Goal: Task Accomplishment & Management: Complete application form

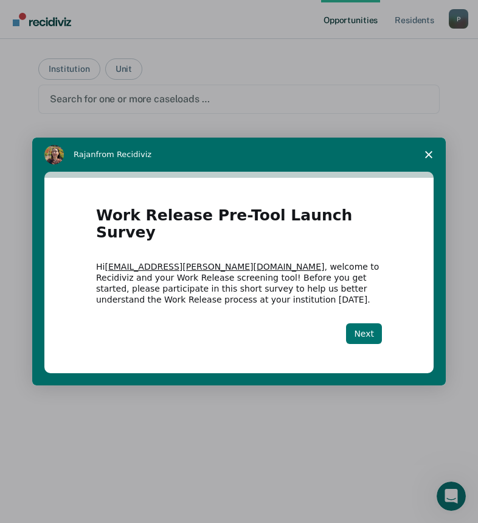
click at [371, 328] on button "Next" at bounding box center [364, 333] width 36 height 21
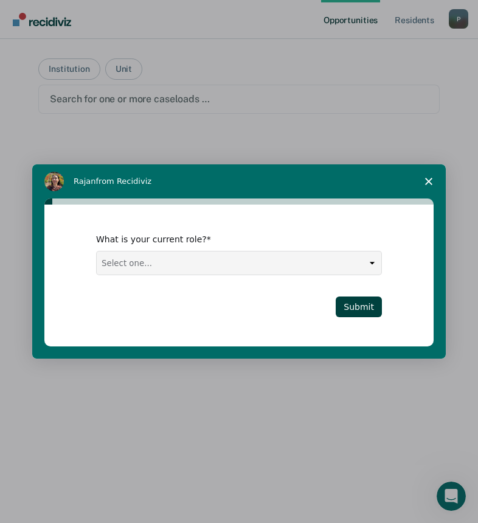
click at [373, 261] on select "Select one... Case Manager FUM Assistant [PERSON_NAME] [PERSON_NAME]" at bounding box center [239, 262] width 285 height 23
select select "Case Manager"
click at [97, 251] on select "Select one... Case Manager FUM Assistant [PERSON_NAME] [PERSON_NAME]" at bounding box center [239, 262] width 285 height 23
click at [359, 309] on button "Submit" at bounding box center [359, 306] width 46 height 21
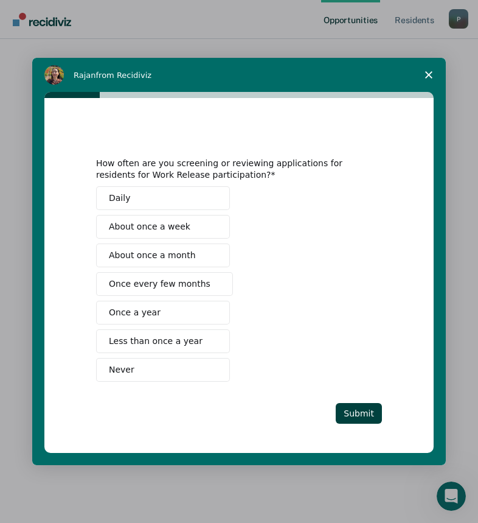
click at [130, 371] on span "Never" at bounding box center [122, 369] width 26 height 13
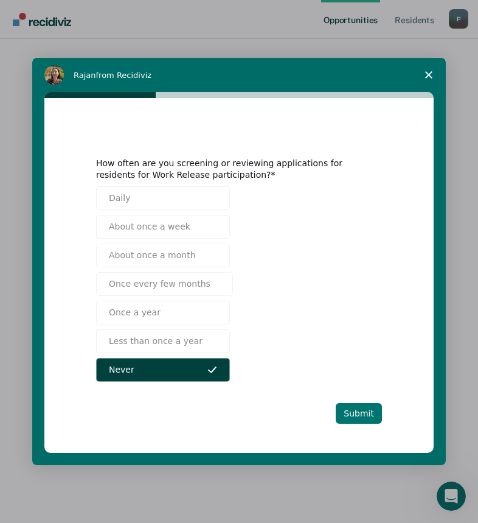
click at [360, 414] on button "Submit" at bounding box center [359, 413] width 46 height 21
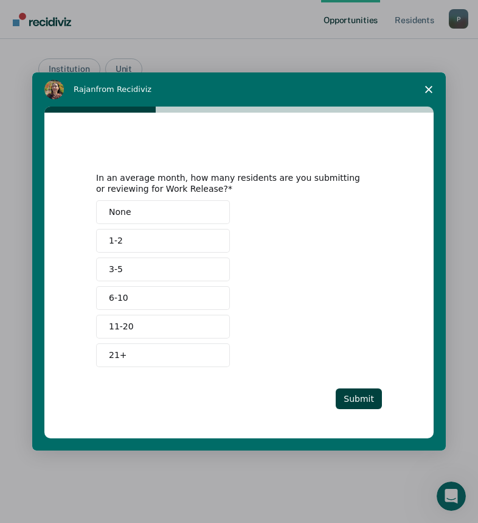
click at [125, 214] on span "None" at bounding box center [120, 212] width 23 height 13
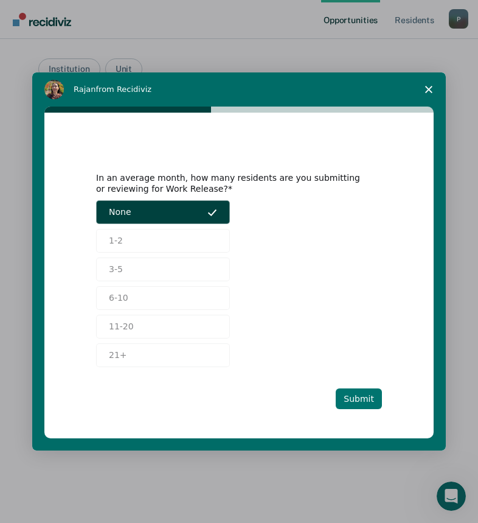
click at [369, 402] on button "Submit" at bounding box center [359, 398] width 46 height 21
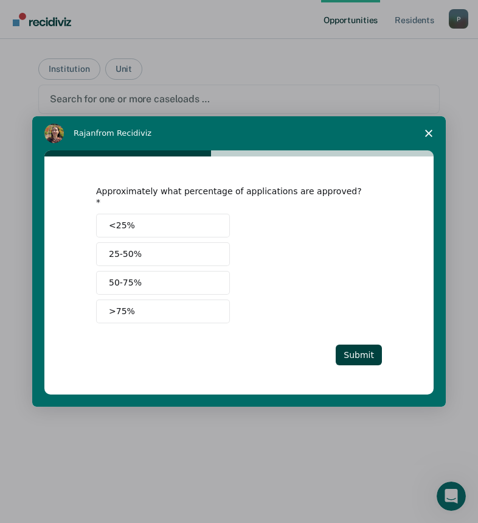
click at [124, 222] on span "<25%" at bounding box center [122, 225] width 26 height 13
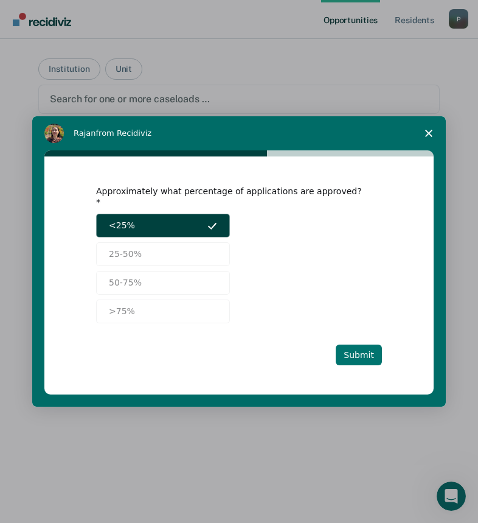
click at [358, 352] on button "Submit" at bounding box center [359, 354] width 46 height 21
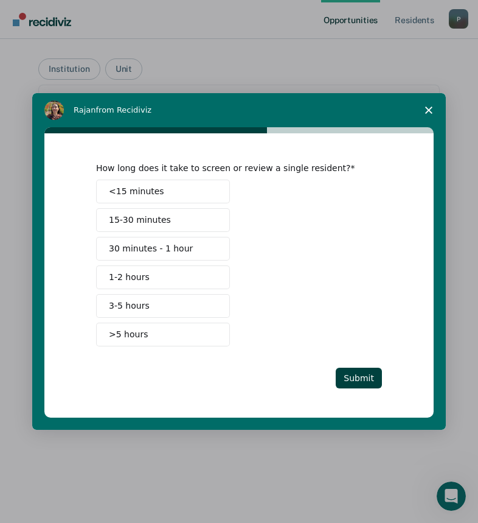
click at [148, 222] on span "15-30 minutes" at bounding box center [140, 220] width 62 height 13
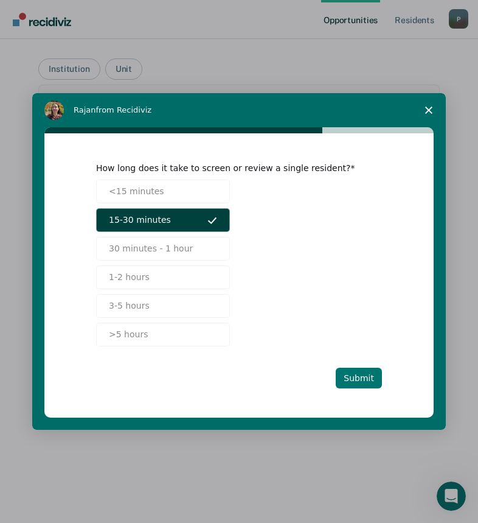
click at [357, 383] on button "Submit" at bounding box center [359, 378] width 46 height 21
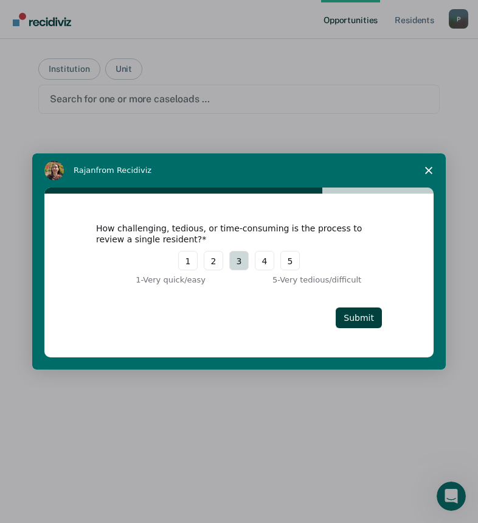
click at [239, 265] on button "3" at bounding box center [238, 260] width 19 height 19
click at [365, 320] on button "Submit" at bounding box center [359, 317] width 46 height 21
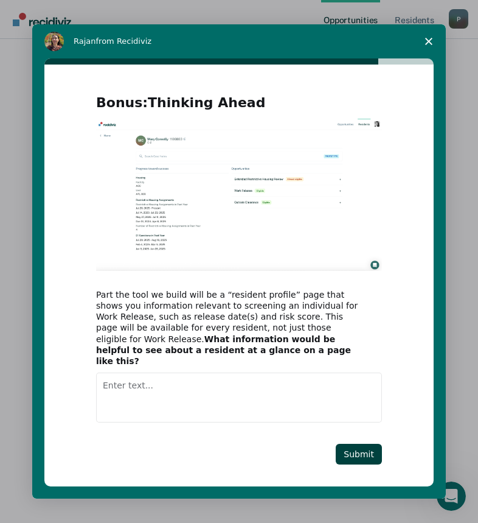
click at [113, 380] on textarea "Enter text..." at bounding box center [239, 397] width 286 height 50
type textarea "I don't know as I am not on a regular housing unit now."
click at [364, 447] on button "Submit" at bounding box center [359, 454] width 46 height 21
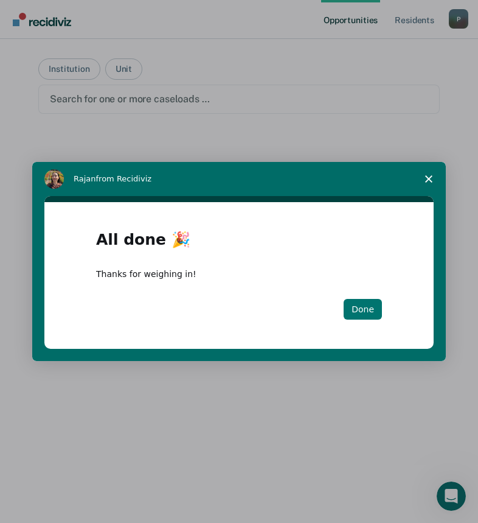
click at [363, 308] on button "Done" at bounding box center [363, 309] width 38 height 21
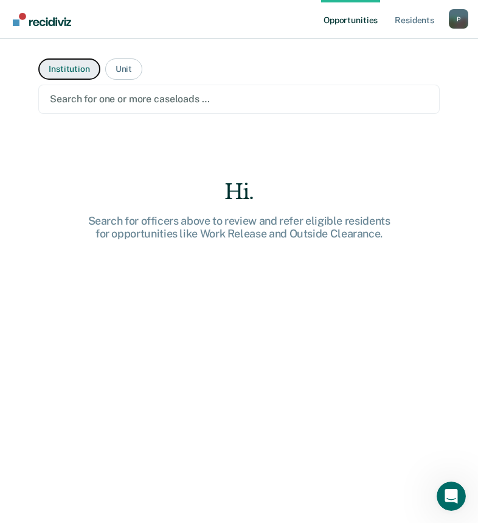
click at [75, 71] on button "Institution" at bounding box center [68, 68] width 61 height 21
click at [62, 69] on button "Institution" at bounding box center [68, 68] width 61 height 21
click at [77, 72] on button "Institution" at bounding box center [68, 68] width 61 height 21
click at [66, 70] on button "Institution" at bounding box center [68, 68] width 61 height 21
click at [119, 68] on button "Unit" at bounding box center [123, 68] width 37 height 21
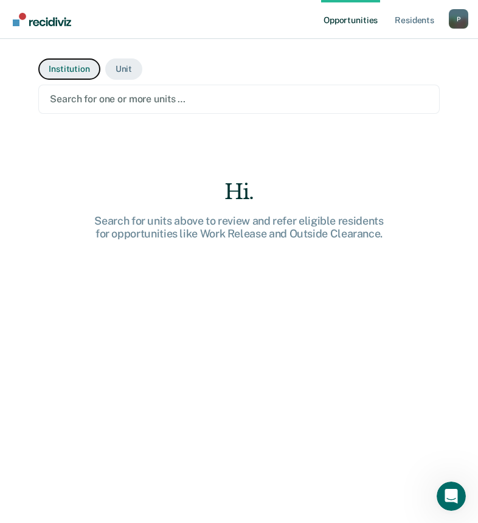
click at [69, 70] on button "Institution" at bounding box center [68, 68] width 61 height 21
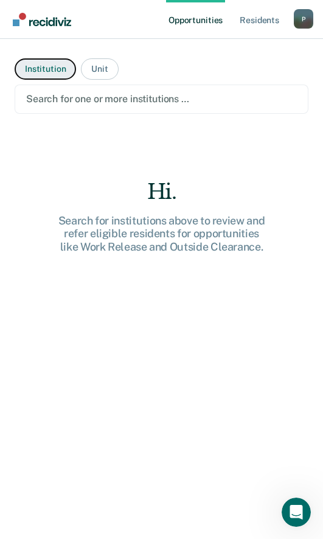
click at [49, 67] on button "Institution" at bounding box center [45, 68] width 61 height 21
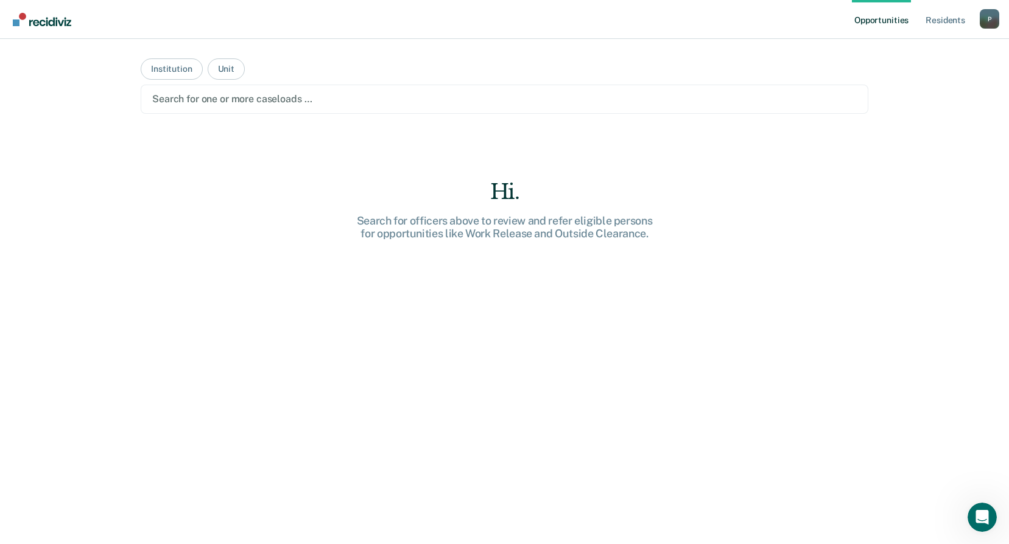
drag, startPoint x: 656, startPoint y: 152, endPoint x: 649, endPoint y: 143, distance: 11.3
click at [487, 143] on main "Institution Unit Search for one or more caseloads … Hi. Search for officers abo…" at bounding box center [504, 277] width 757 height 476
click at [487, 23] on link "Opportunities" at bounding box center [880, 19] width 59 height 39
click at [487, 23] on link "Resident s" at bounding box center [945, 19] width 44 height 39
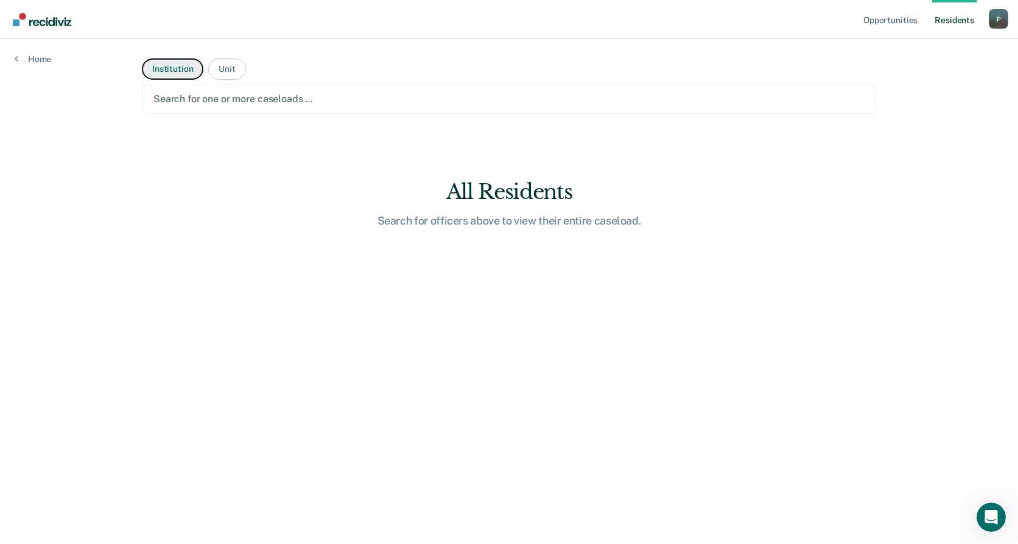
click at [178, 72] on button "Institution" at bounding box center [172, 68] width 61 height 21
click at [313, 102] on div at bounding box center [508, 99] width 711 height 14
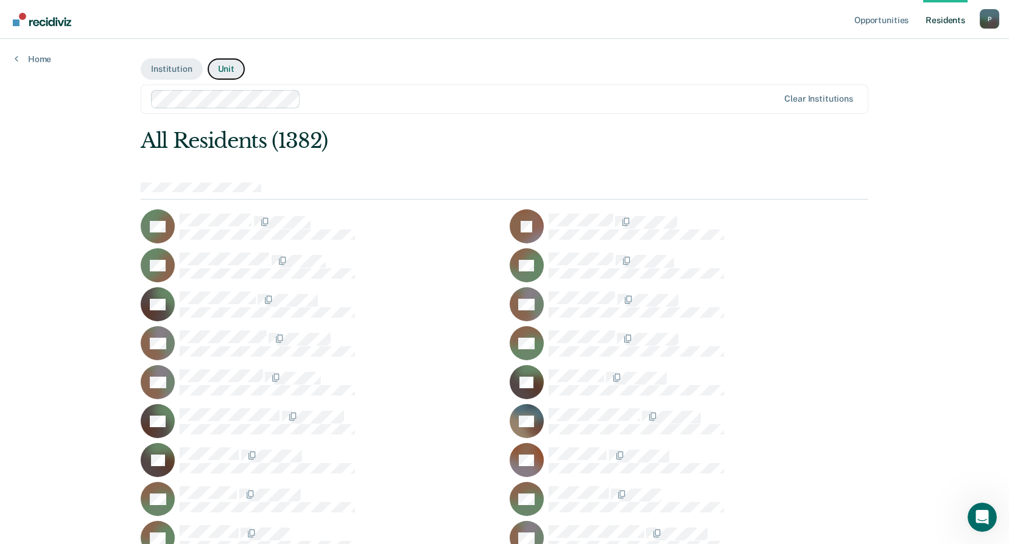
click at [226, 71] on button "Unit" at bounding box center [226, 68] width 37 height 21
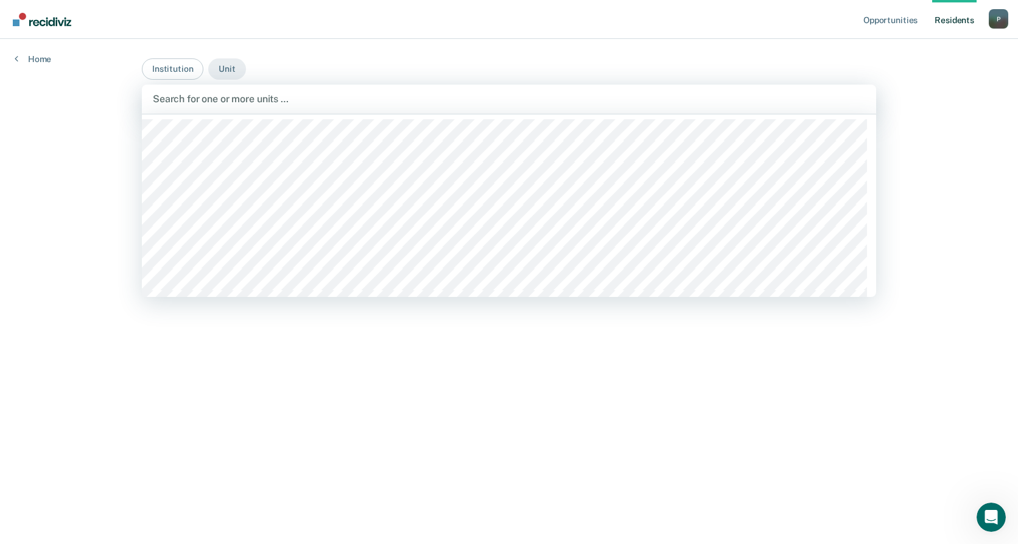
click at [286, 102] on div at bounding box center [509, 99] width 712 height 14
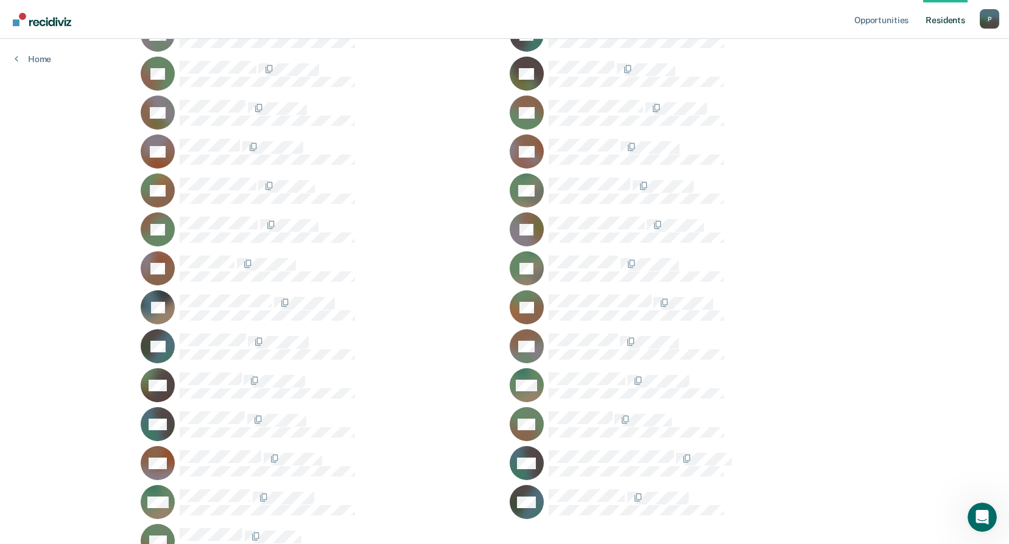
scroll to position [1071, 0]
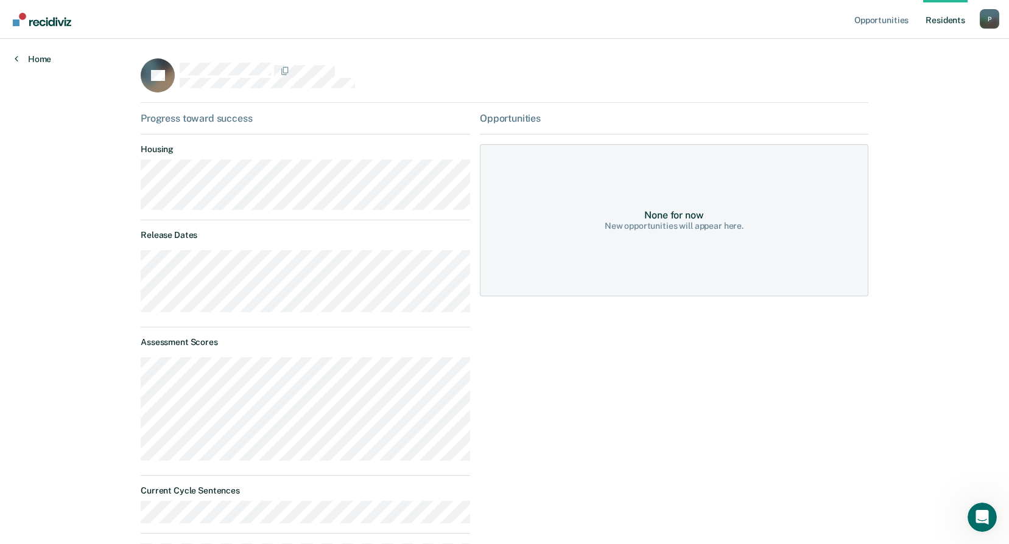
click at [17, 61] on icon at bounding box center [17, 59] width 4 height 10
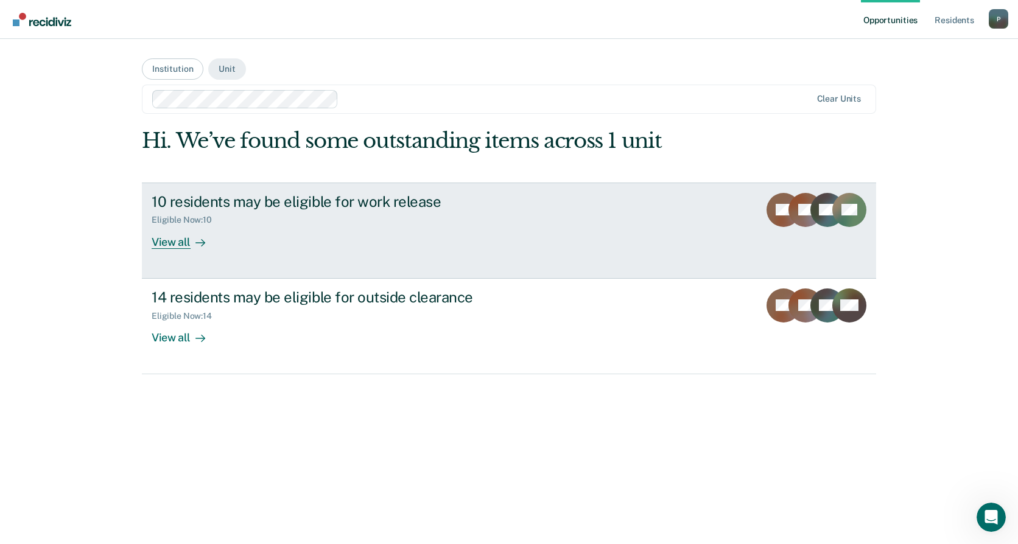
click at [170, 243] on div "View all" at bounding box center [186, 237] width 68 height 24
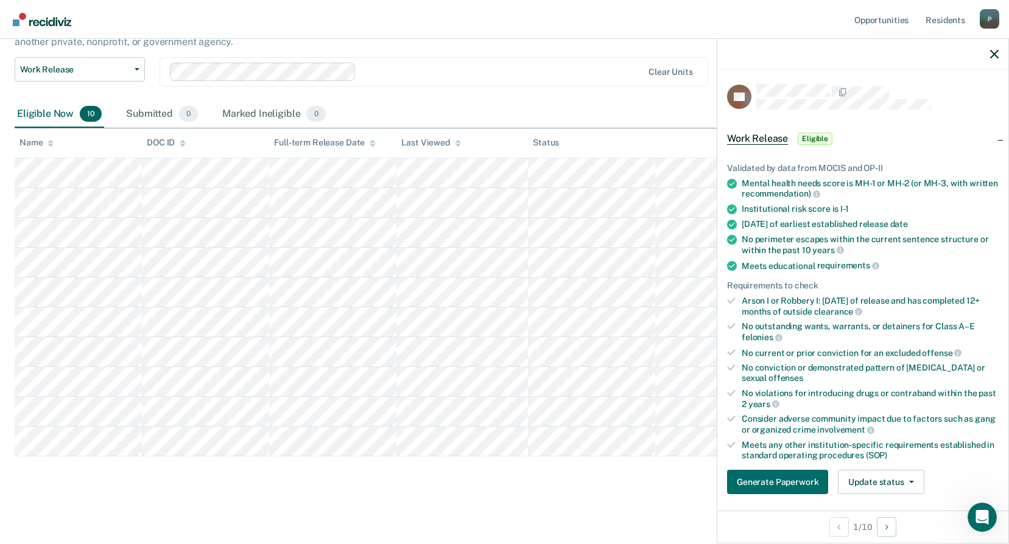
scroll to position [33, 0]
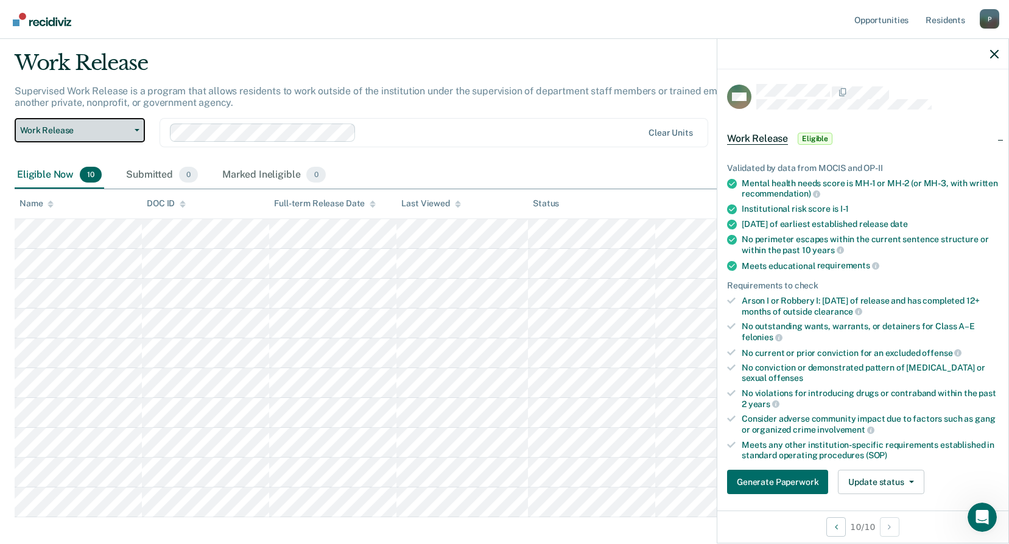
click at [138, 127] on button "Work Release" at bounding box center [80, 130] width 130 height 24
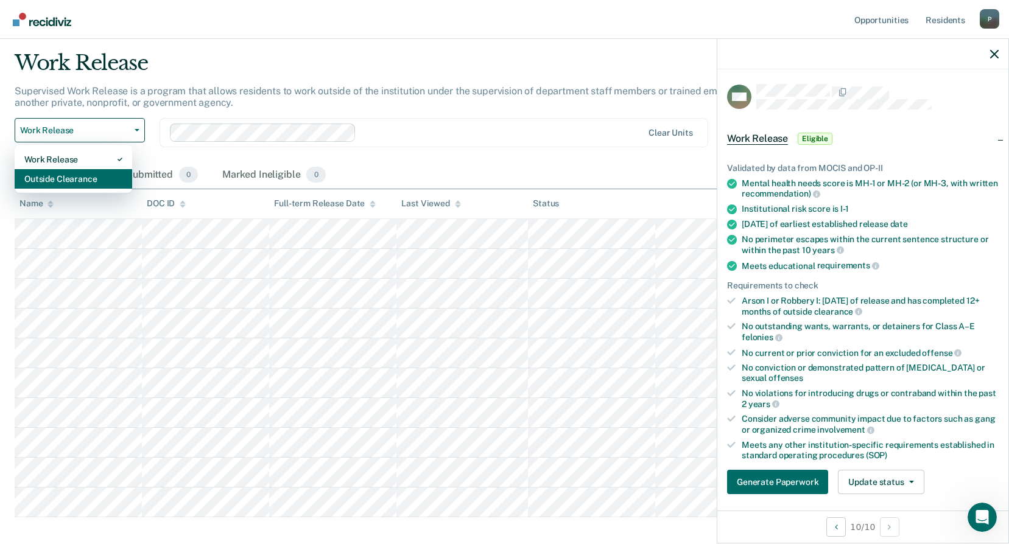
click at [79, 181] on div "Outside Clearance" at bounding box center [73, 178] width 98 height 19
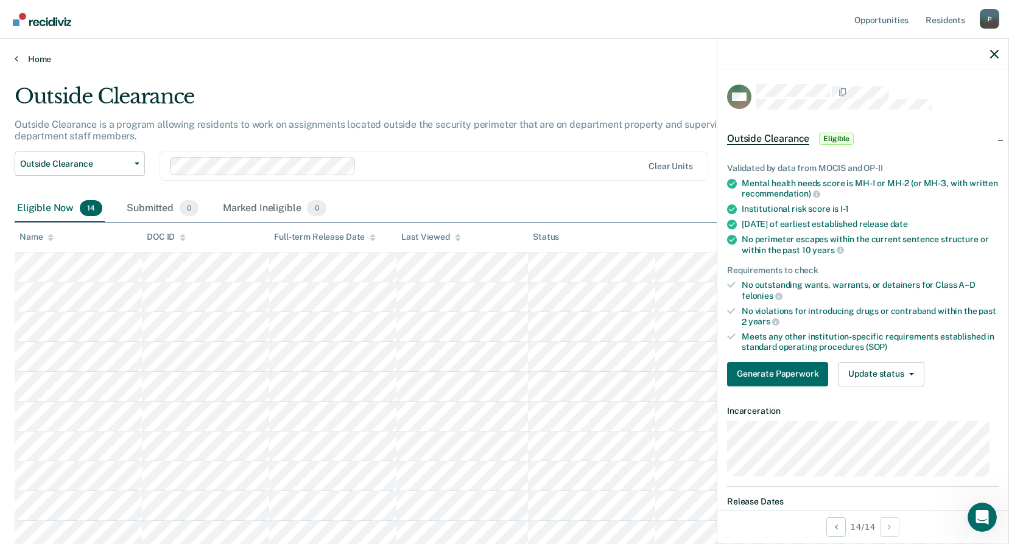
click at [16, 60] on icon at bounding box center [17, 59] width 4 height 10
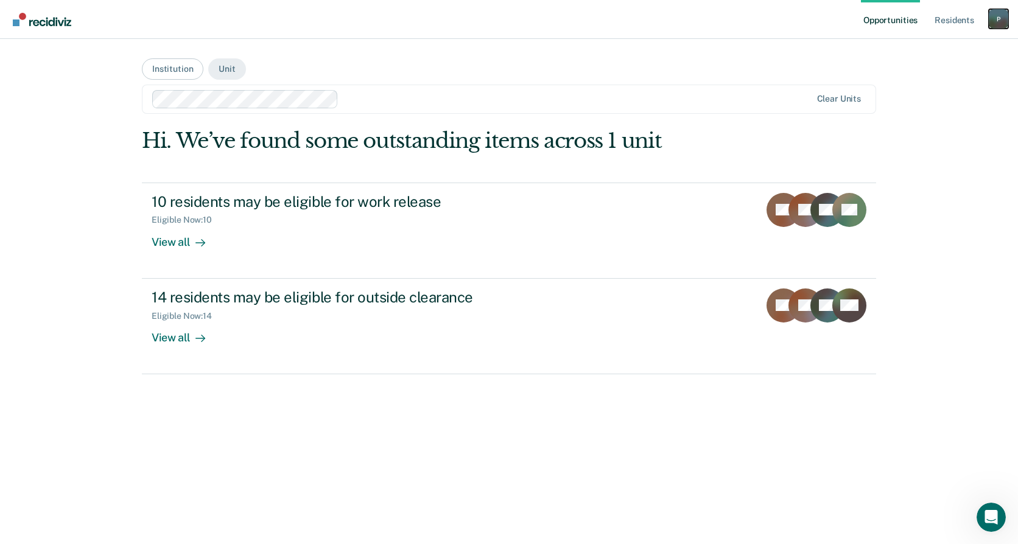
click at [487, 22] on div "P" at bounding box center [997, 18] width 19 height 19
click at [487, 80] on link "Log Out" at bounding box center [949, 80] width 98 height 10
